Goal: Information Seeking & Learning: Learn about a topic

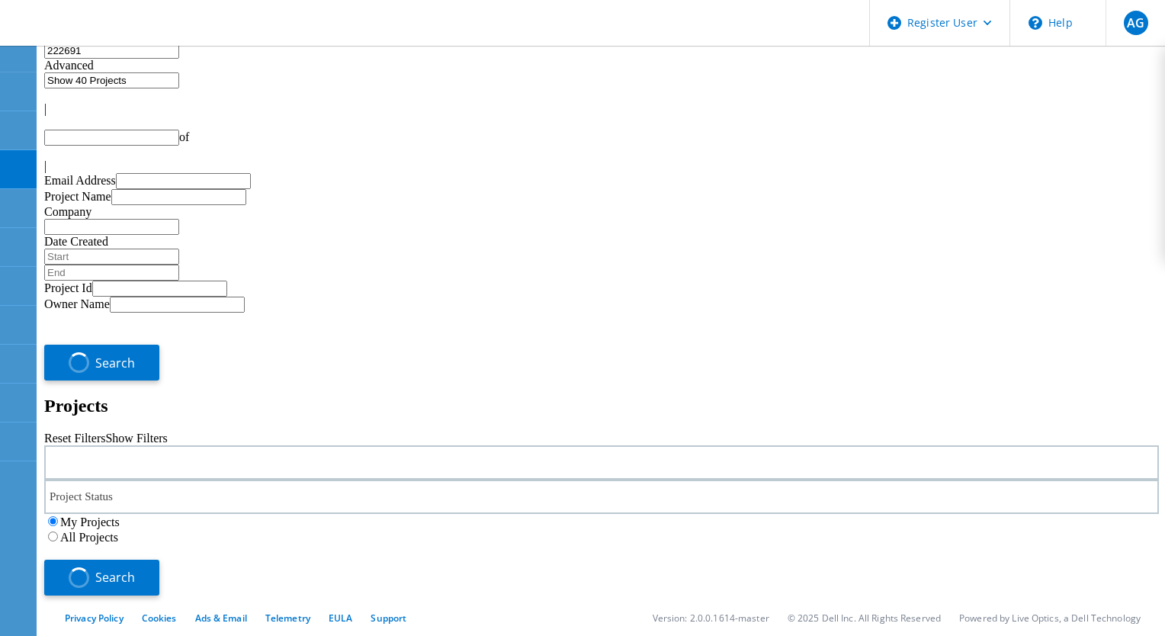
type input "1"
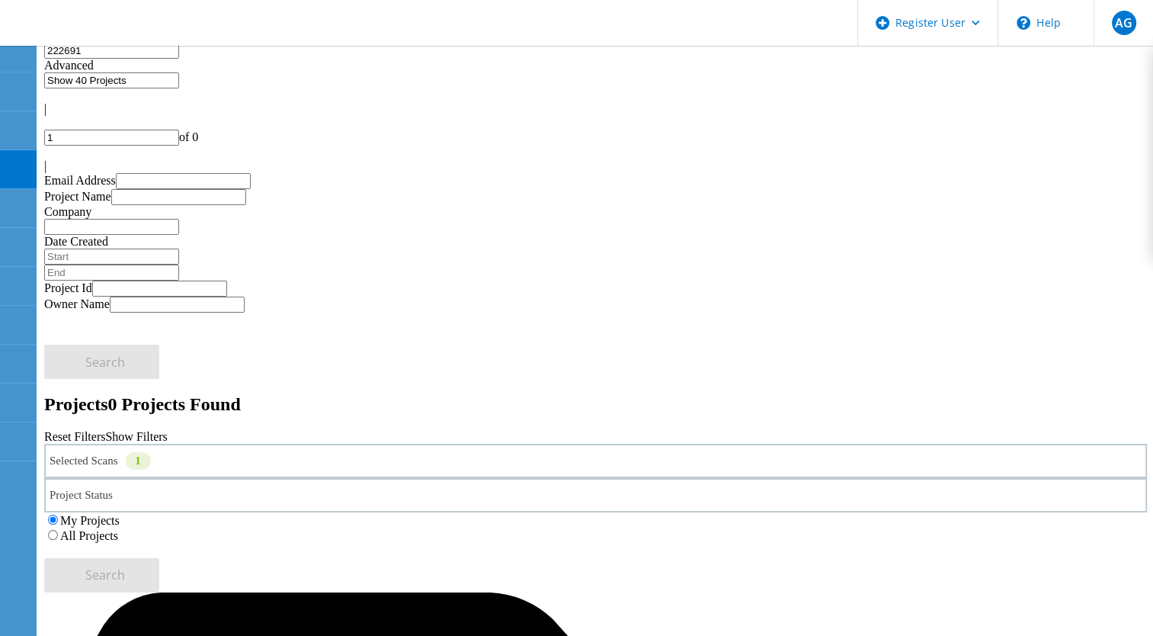
click at [277, 444] on div "Selected Scans 1" at bounding box center [595, 461] width 1103 height 34
click at [327, 444] on div "Selected Scans 1" at bounding box center [595, 461] width 1103 height 34
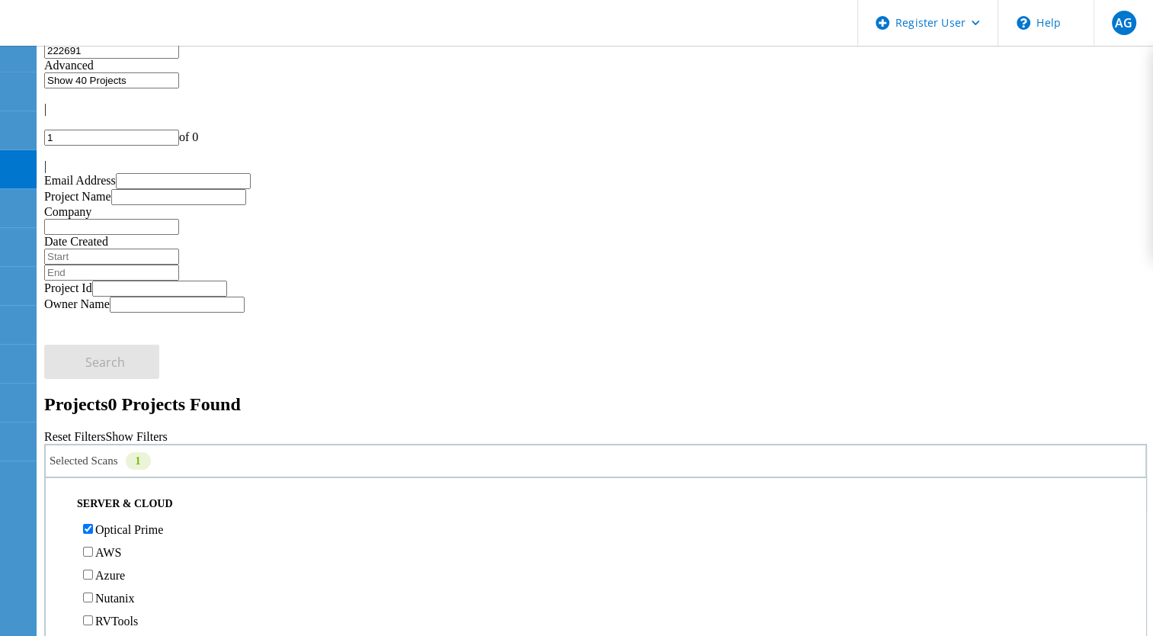
click at [118, 529] on label "All Projects" at bounding box center [89, 535] width 58 height 13
click at [58, 530] on input "All Projects" at bounding box center [53, 535] width 10 height 10
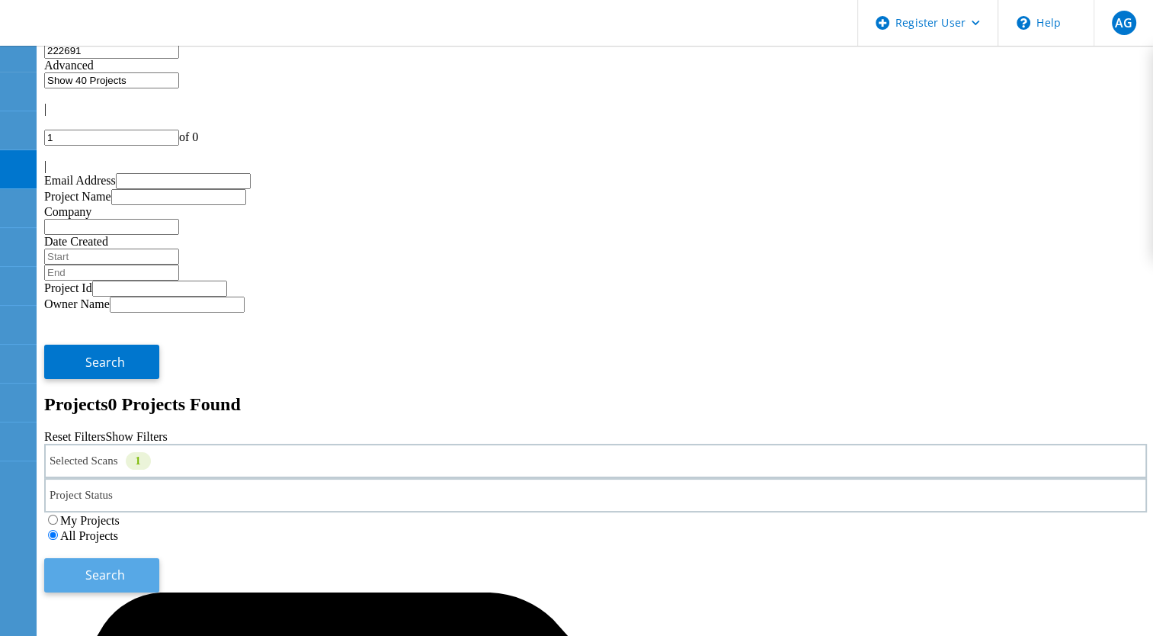
click at [159, 558] on button "Search" at bounding box center [101, 575] width 115 height 34
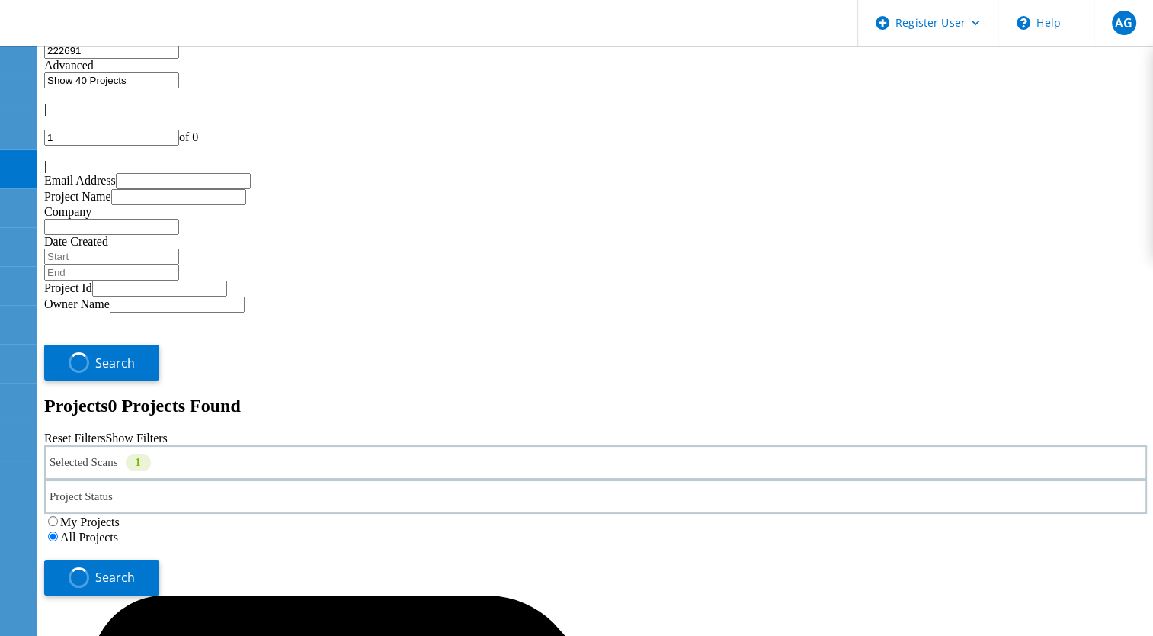
click at [312, 445] on div "Selected Scans 1" at bounding box center [595, 462] width 1103 height 34
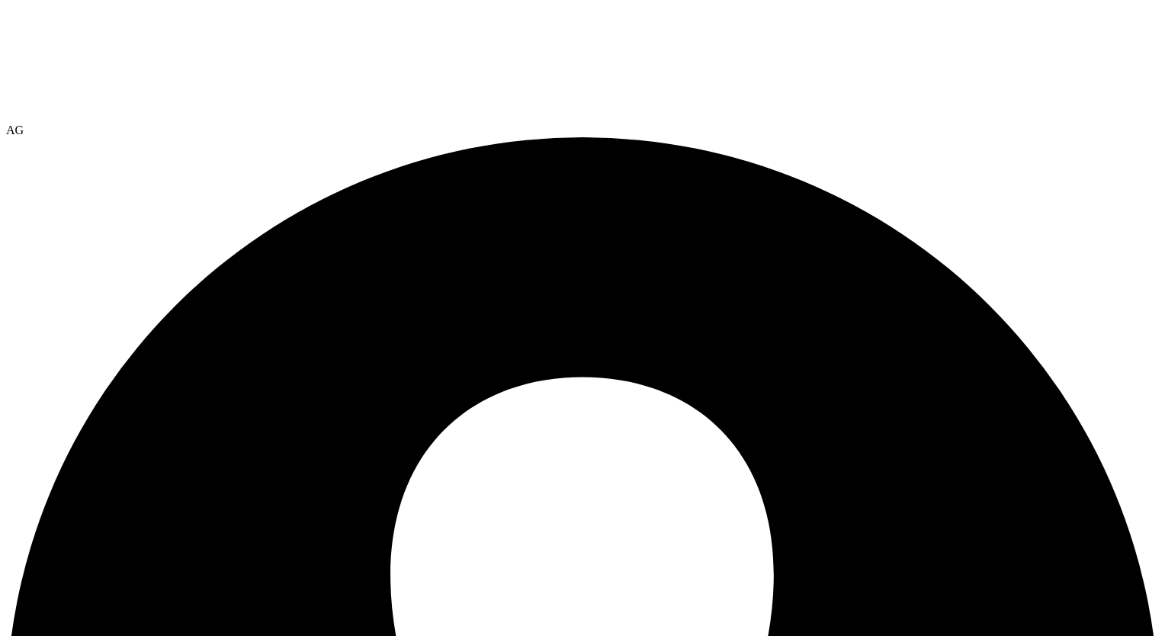
select select "USEast"
select select "USD"
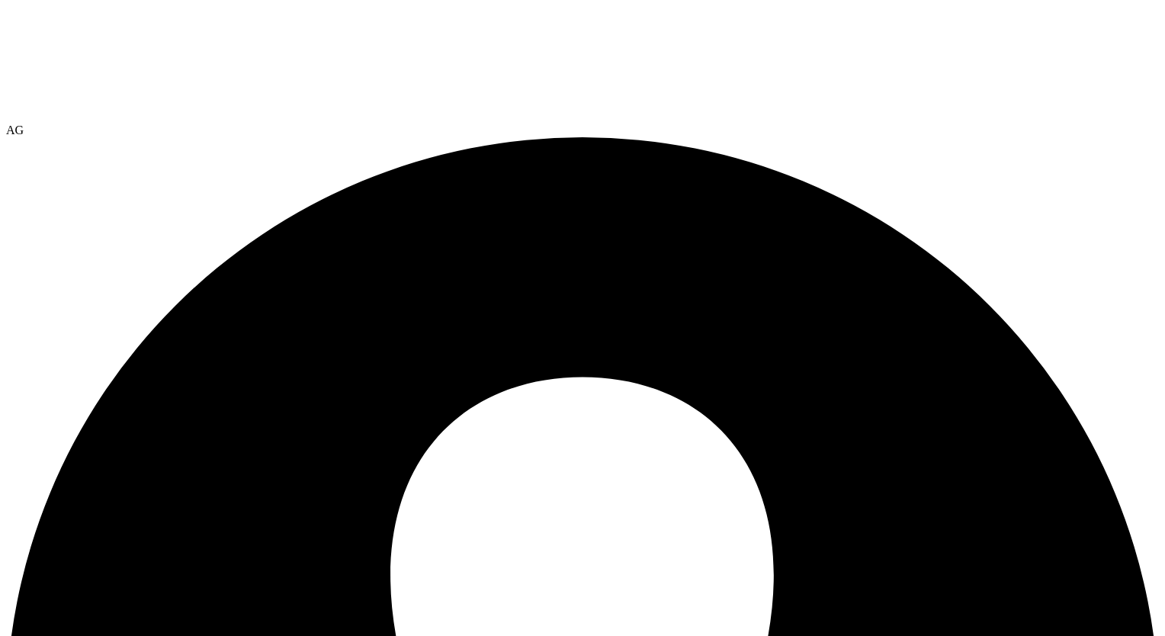
radio input "true"
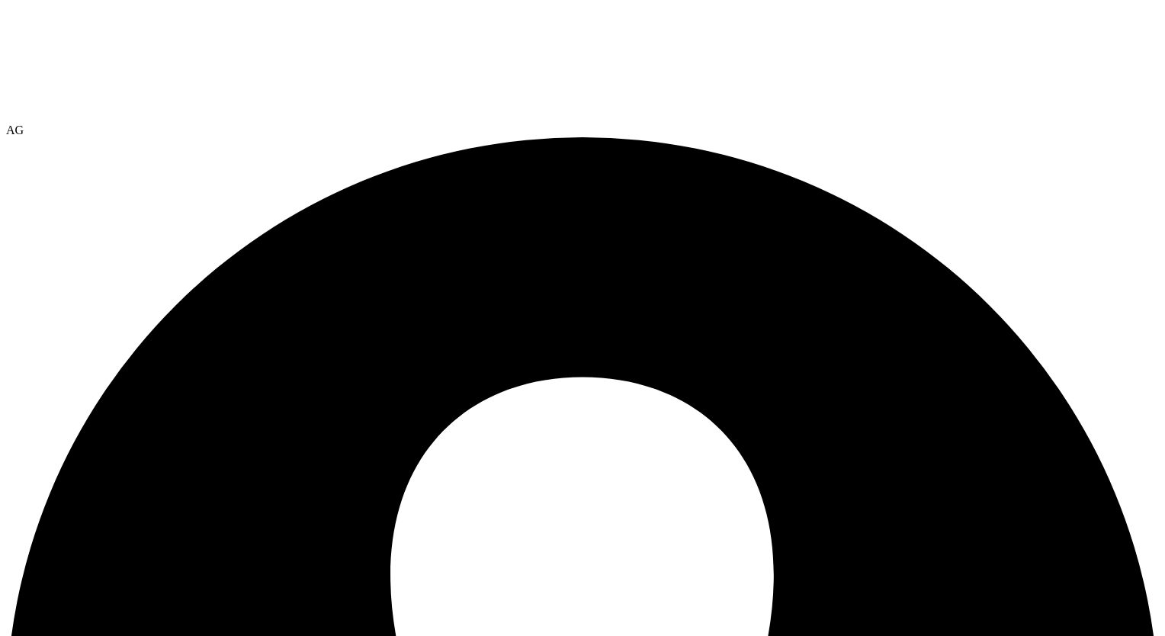
radio input "true"
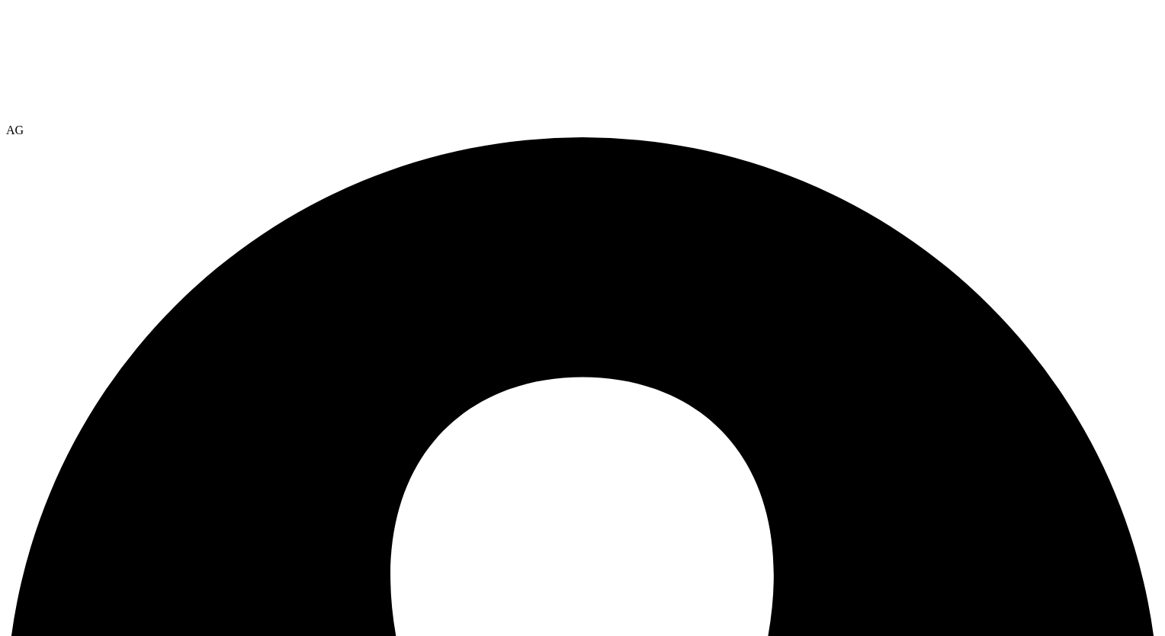
radio input "true"
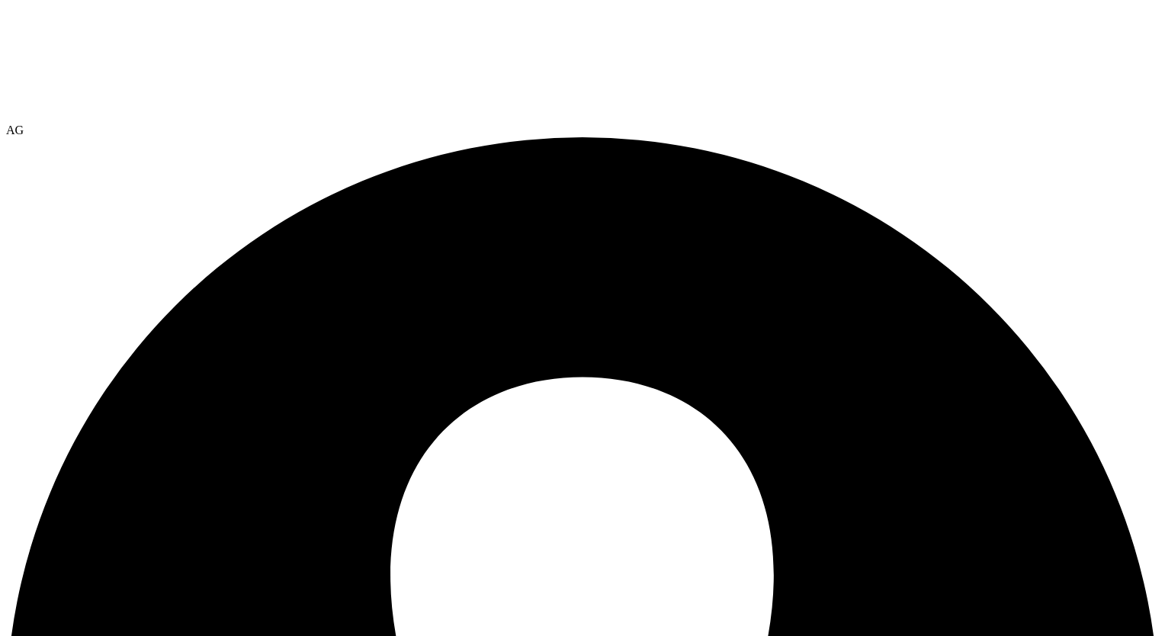
radio input "true"
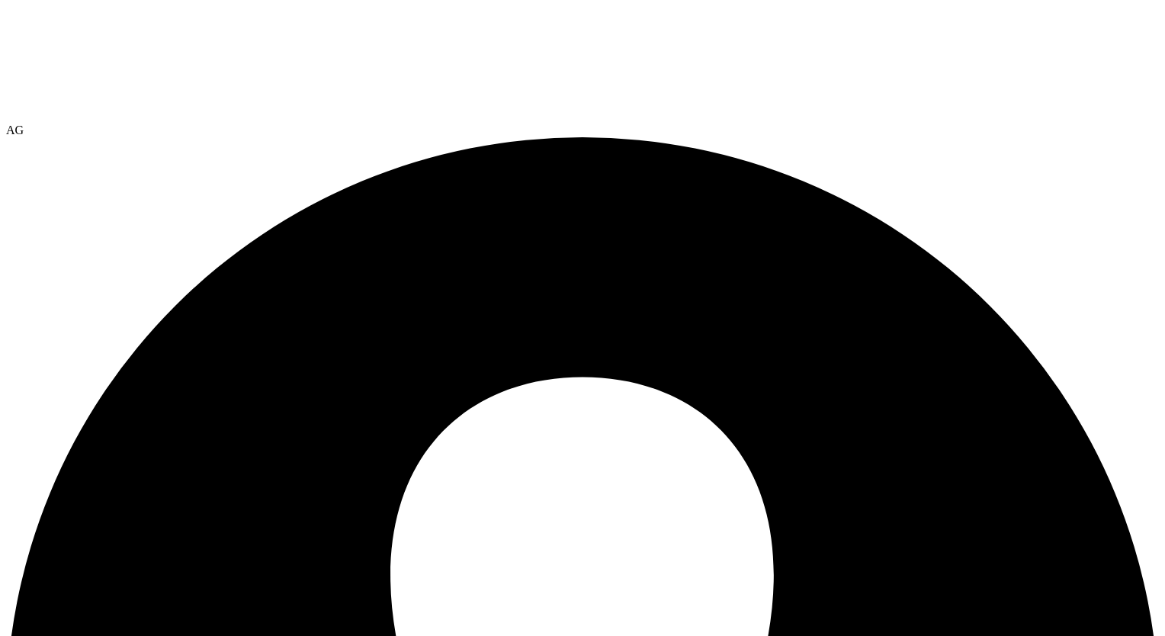
radio input "false"
radio input "true"
radio input "false"
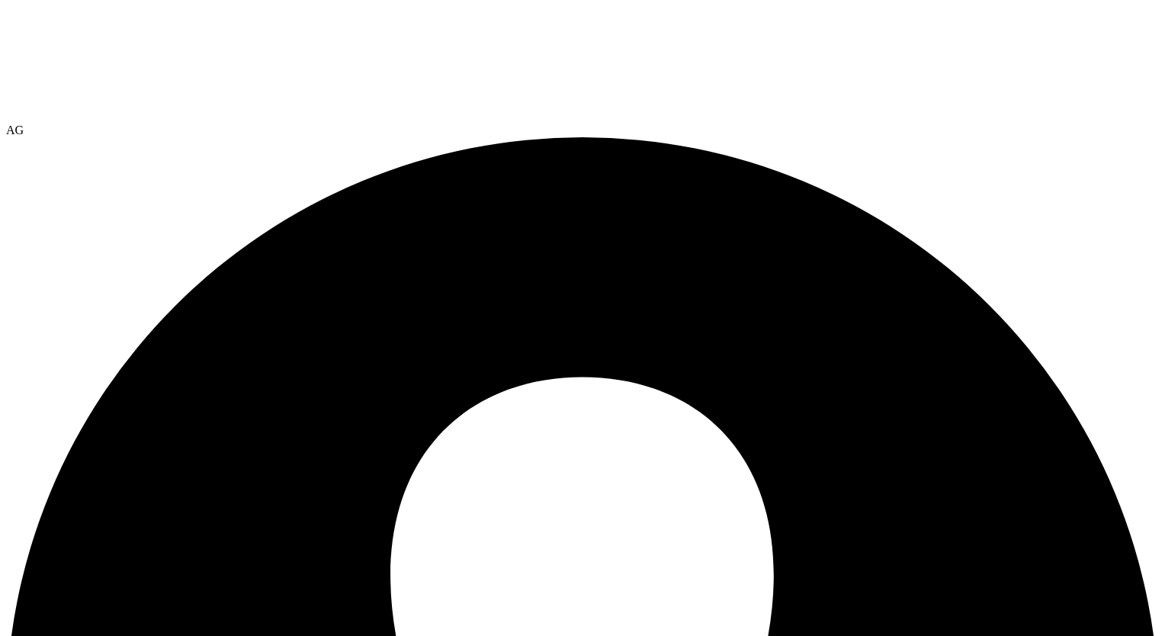
radio input "true"
radio input "false"
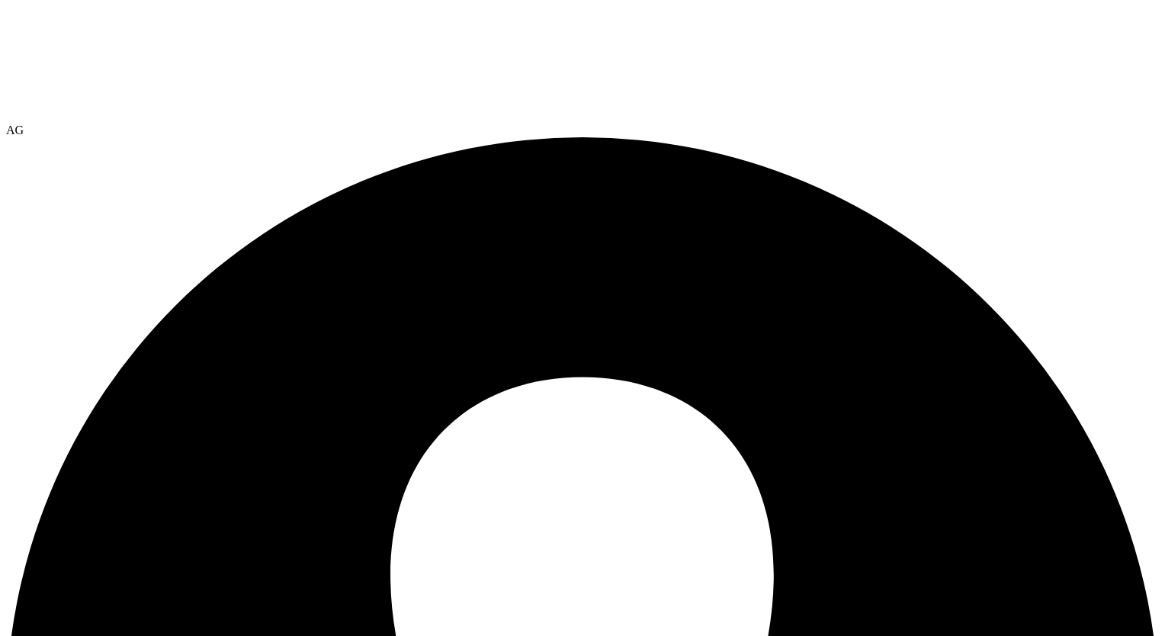
radio input "true"
radio input "false"
radio input "true"
radio input "false"
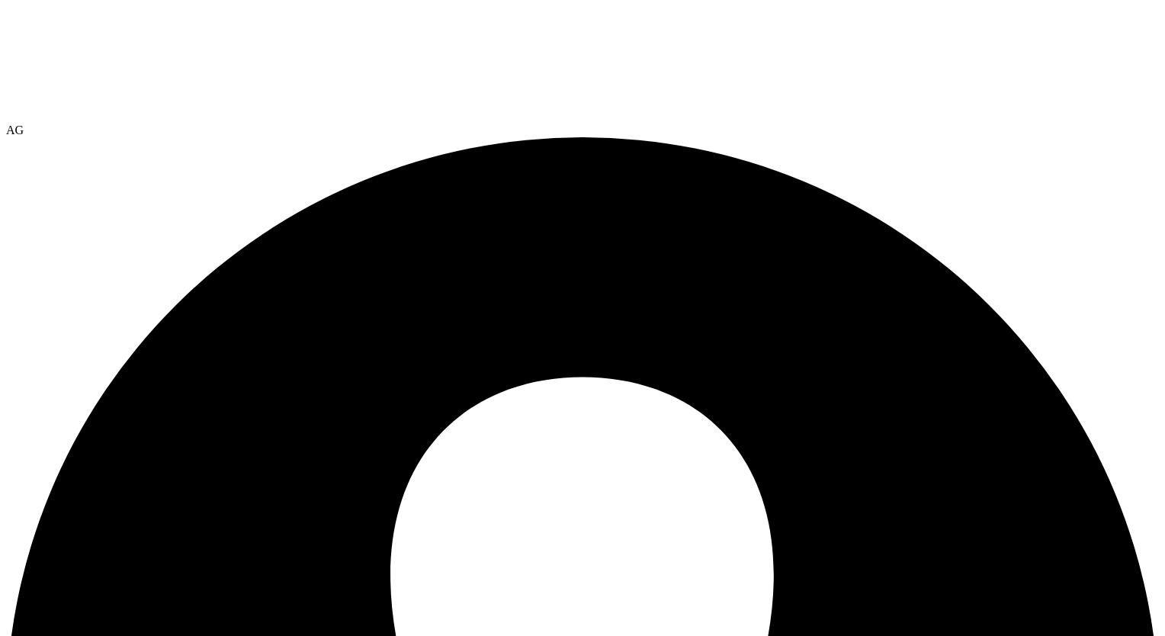
radio input "true"
radio input "false"
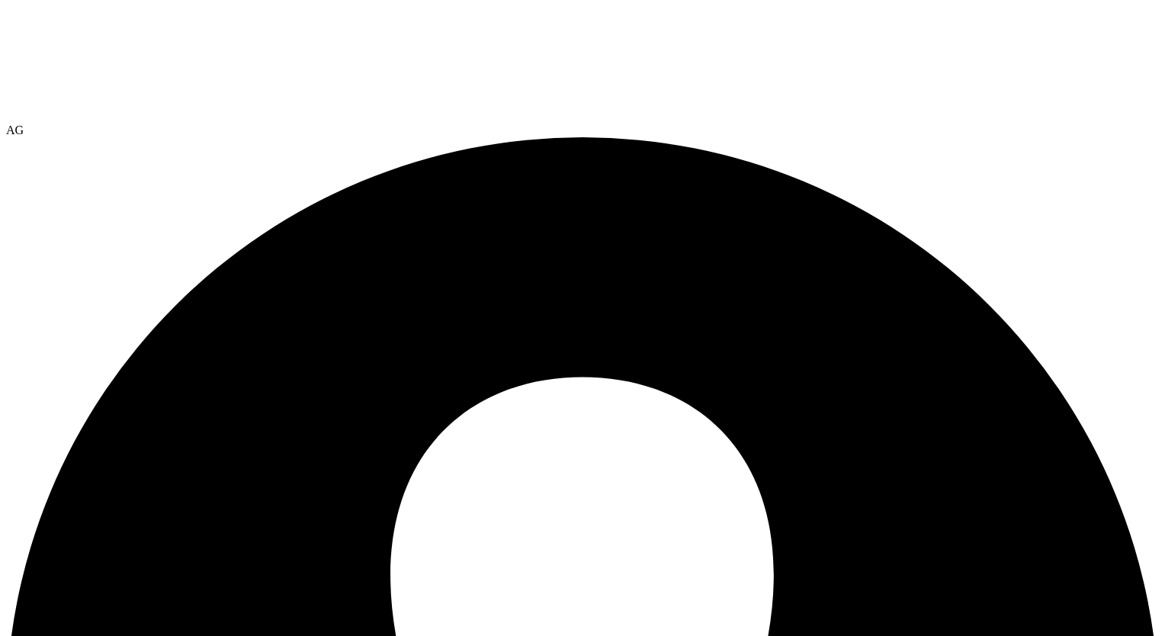
click at [87, 49] on div at bounding box center [582, 64] width 1152 height 117
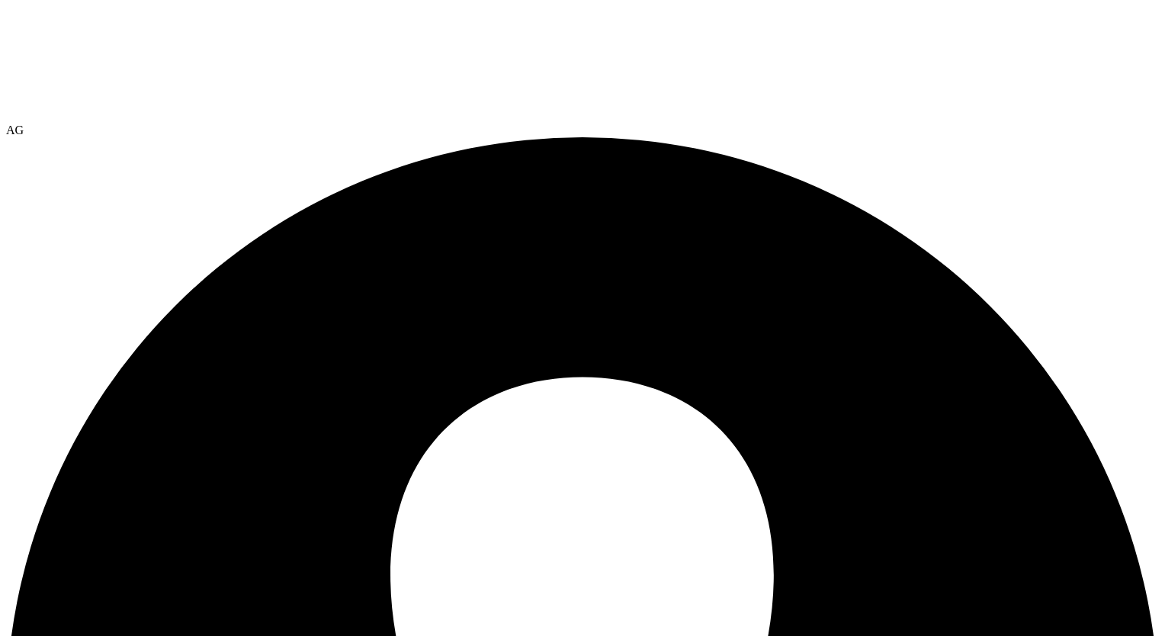
scroll to position [76, 0]
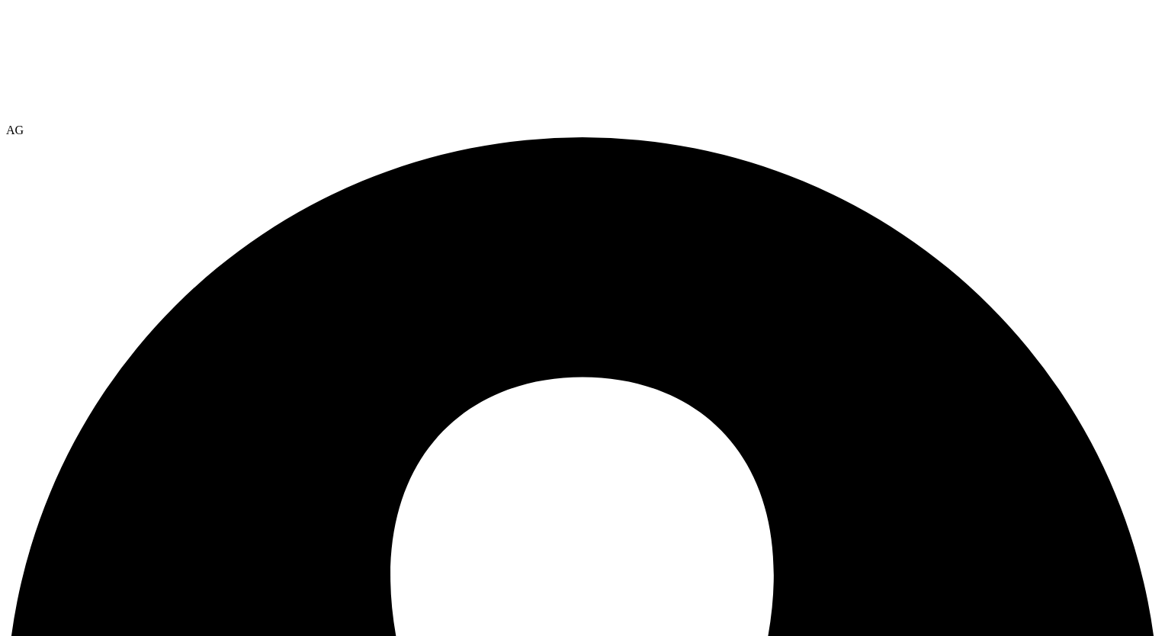
drag, startPoint x: 1018, startPoint y: 153, endPoint x: 951, endPoint y: 159, distance: 66.5
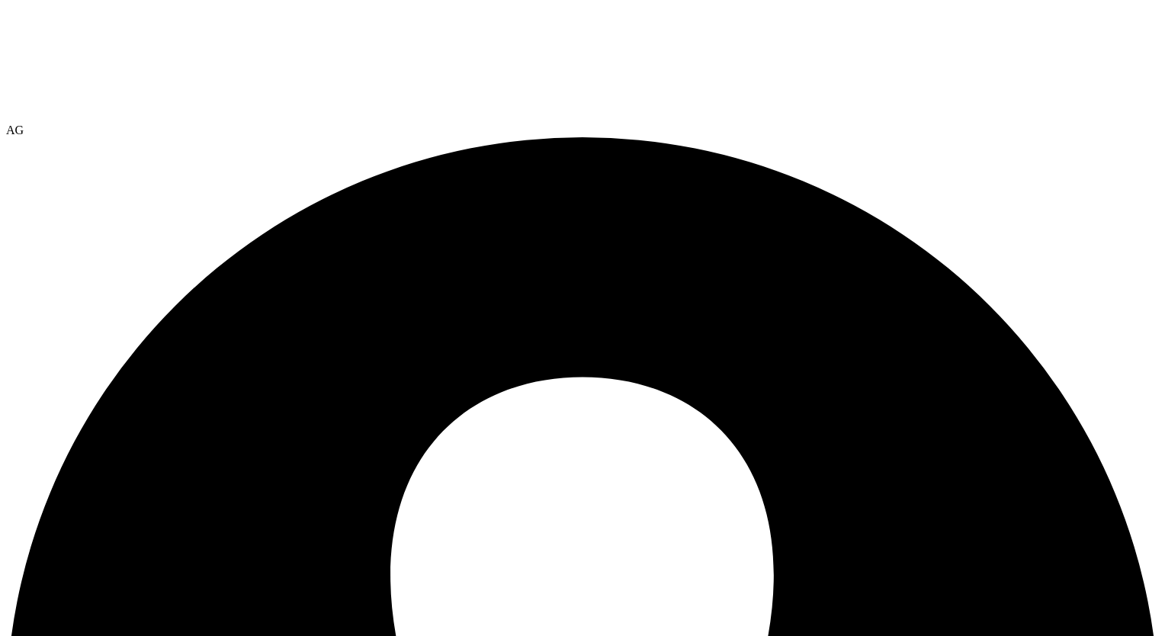
select select "USEast"
